Goal: Information Seeking & Learning: Learn about a topic

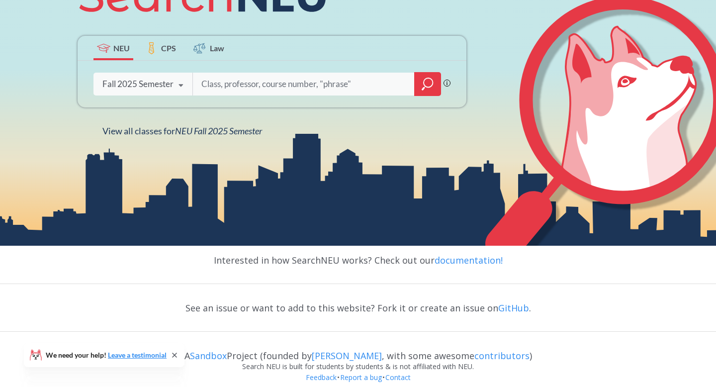
scroll to position [173, 0]
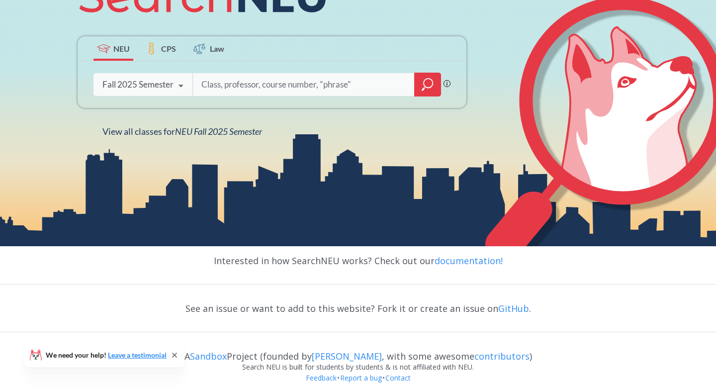
click at [160, 84] on div "Fall 2025 Semester" at bounding box center [137, 84] width 71 height 11
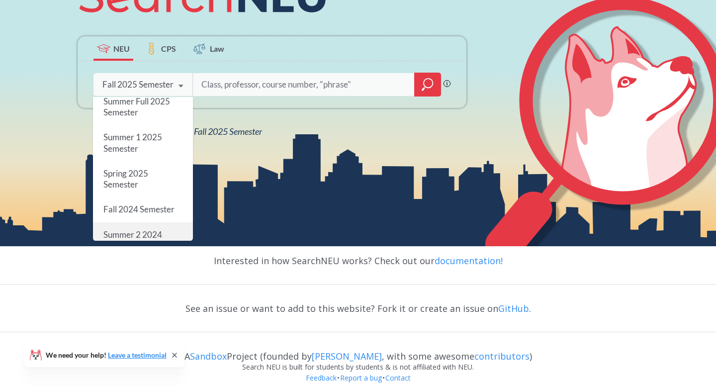
scroll to position [0, 0]
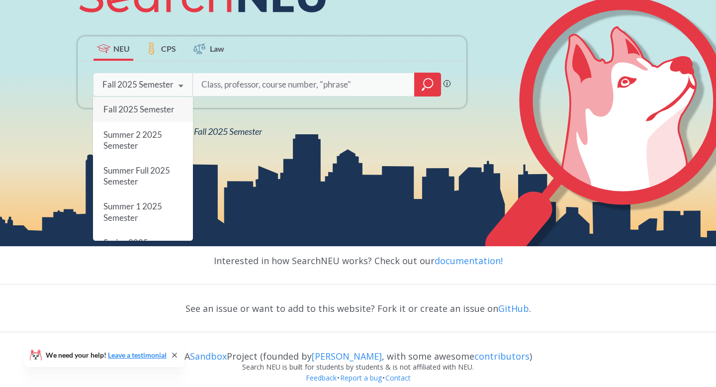
click at [300, 38] on div "NEU CPS Law" at bounding box center [272, 48] width 389 height 25
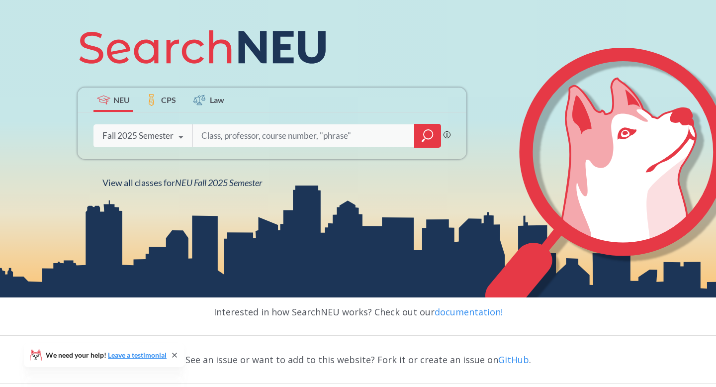
scroll to position [95, 0]
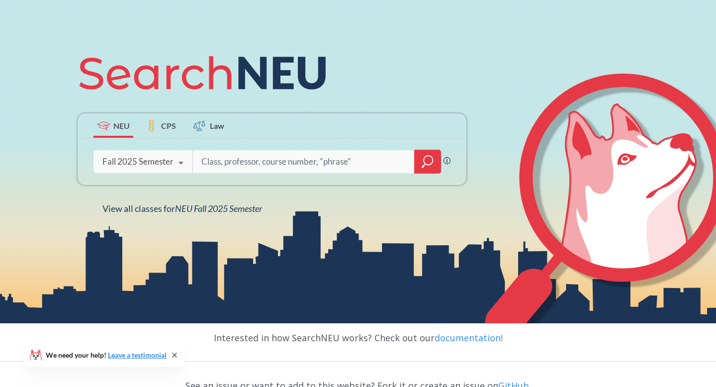
click at [299, 160] on input "search" at bounding box center [303, 161] width 207 height 21
type input "4530"
click at [430, 163] on icon "magnifying glass" at bounding box center [428, 162] width 12 height 14
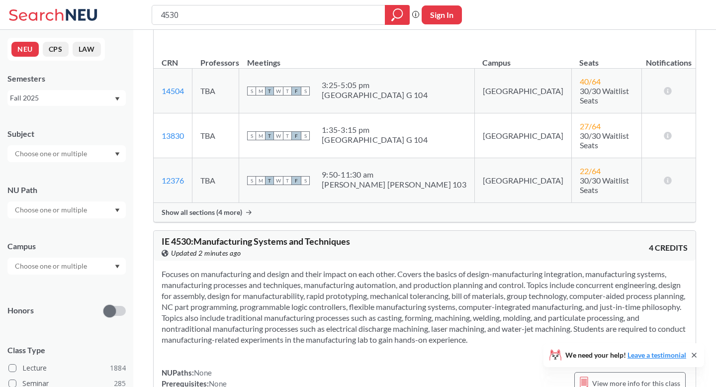
scroll to position [718, 0]
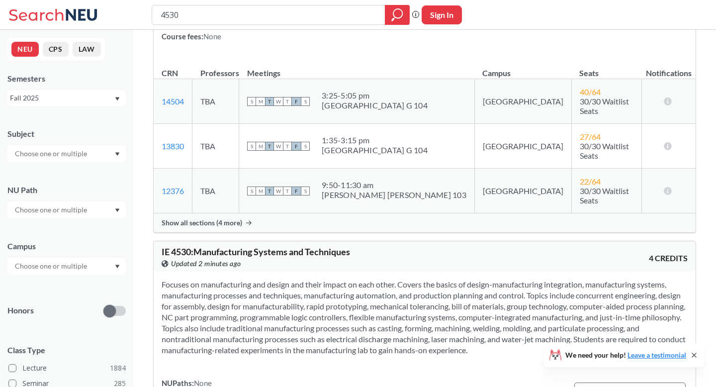
click at [242, 213] on div "Show all sections (4 more)" at bounding box center [425, 222] width 542 height 19
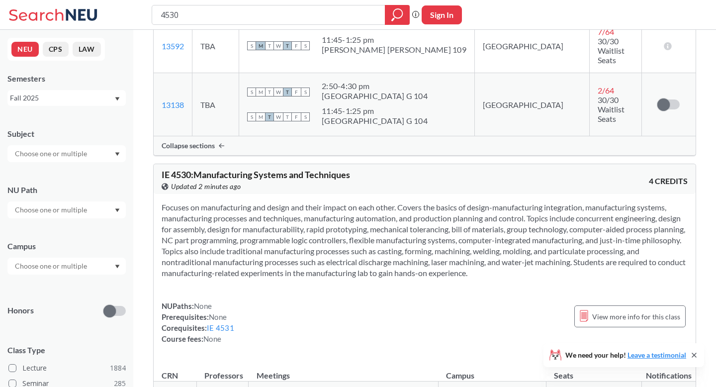
scroll to position [1188, 0]
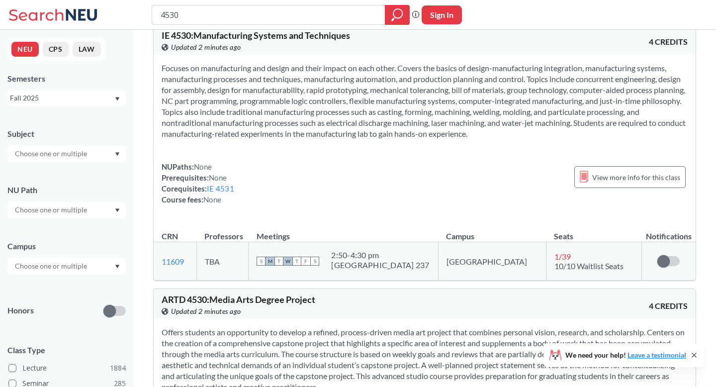
click at [650, 289] on div "ARTD 4530 : Media Arts Degree Project View this course on Banner. Updated 2 min…" at bounding box center [425, 304] width 542 height 30
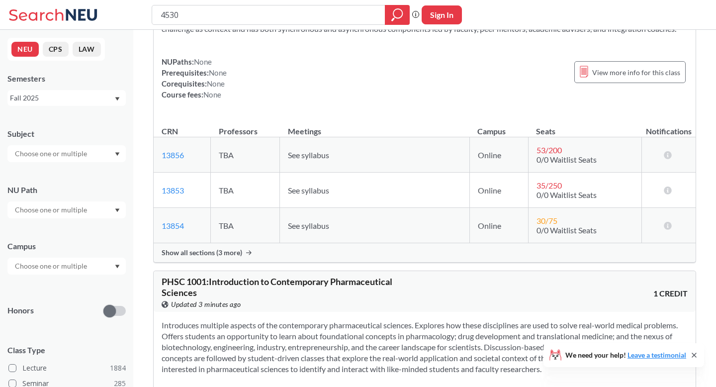
scroll to position [10899, 0]
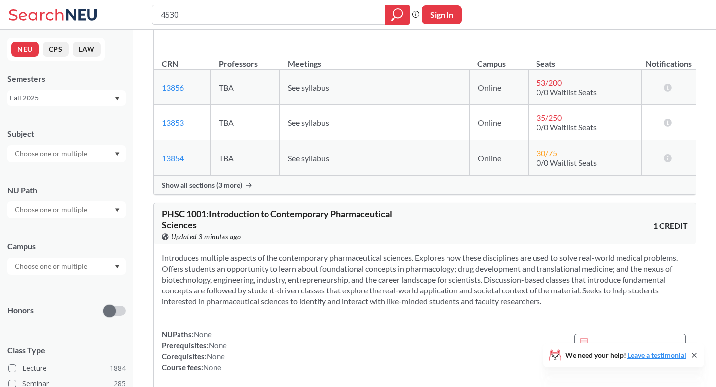
click at [75, 212] on input "text" at bounding box center [52, 210] width 84 height 12
click at [76, 175] on div "NU Path Writing Intensive ( 178 ) Societies/Institutions ( 136 ) Interpreting C…" at bounding box center [66, 197] width 118 height 44
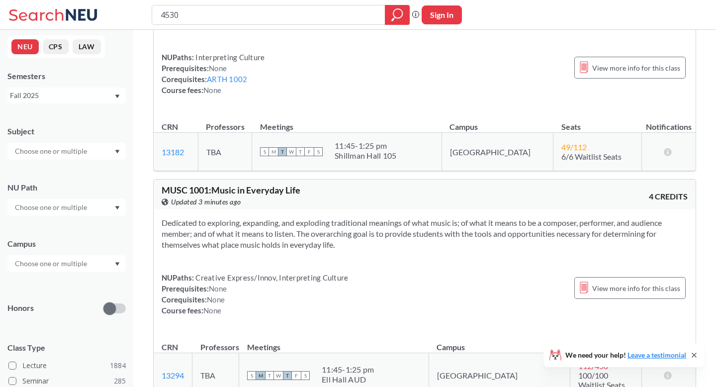
scroll to position [0, 0]
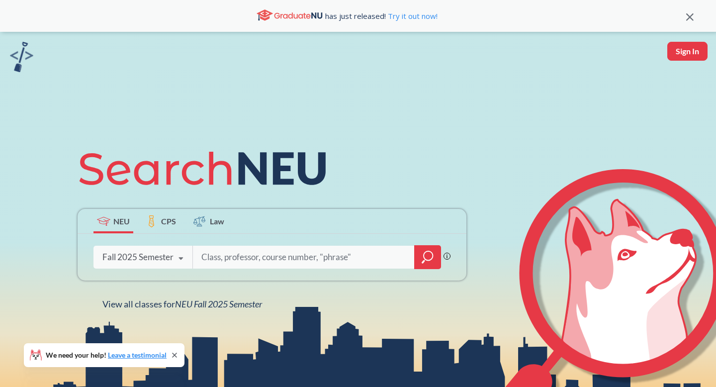
click at [28, 54] on img at bounding box center [21, 57] width 23 height 30
